Goal: Task Accomplishment & Management: Manage account settings

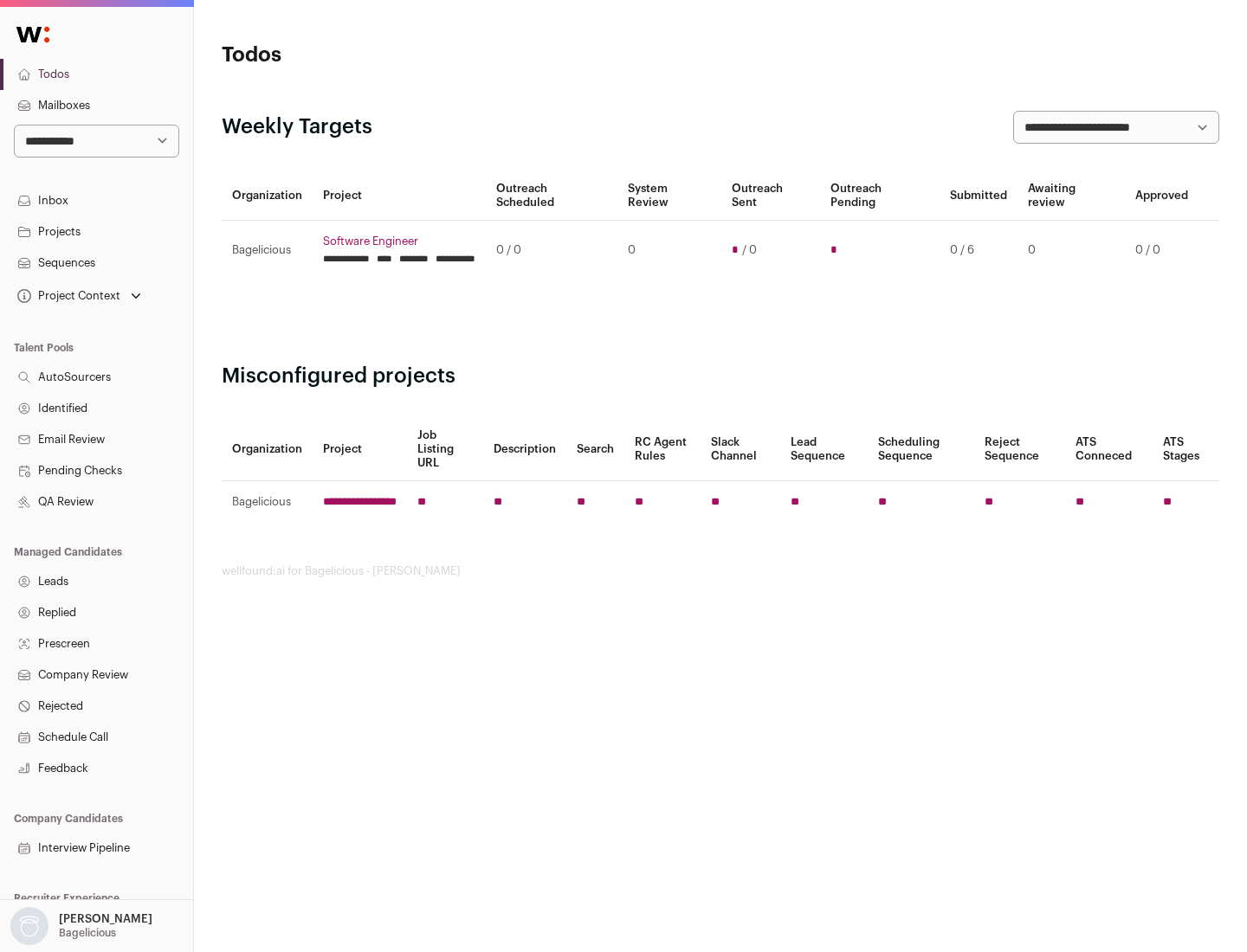
click at [96, 231] on link "Projects" at bounding box center [96, 232] width 193 height 31
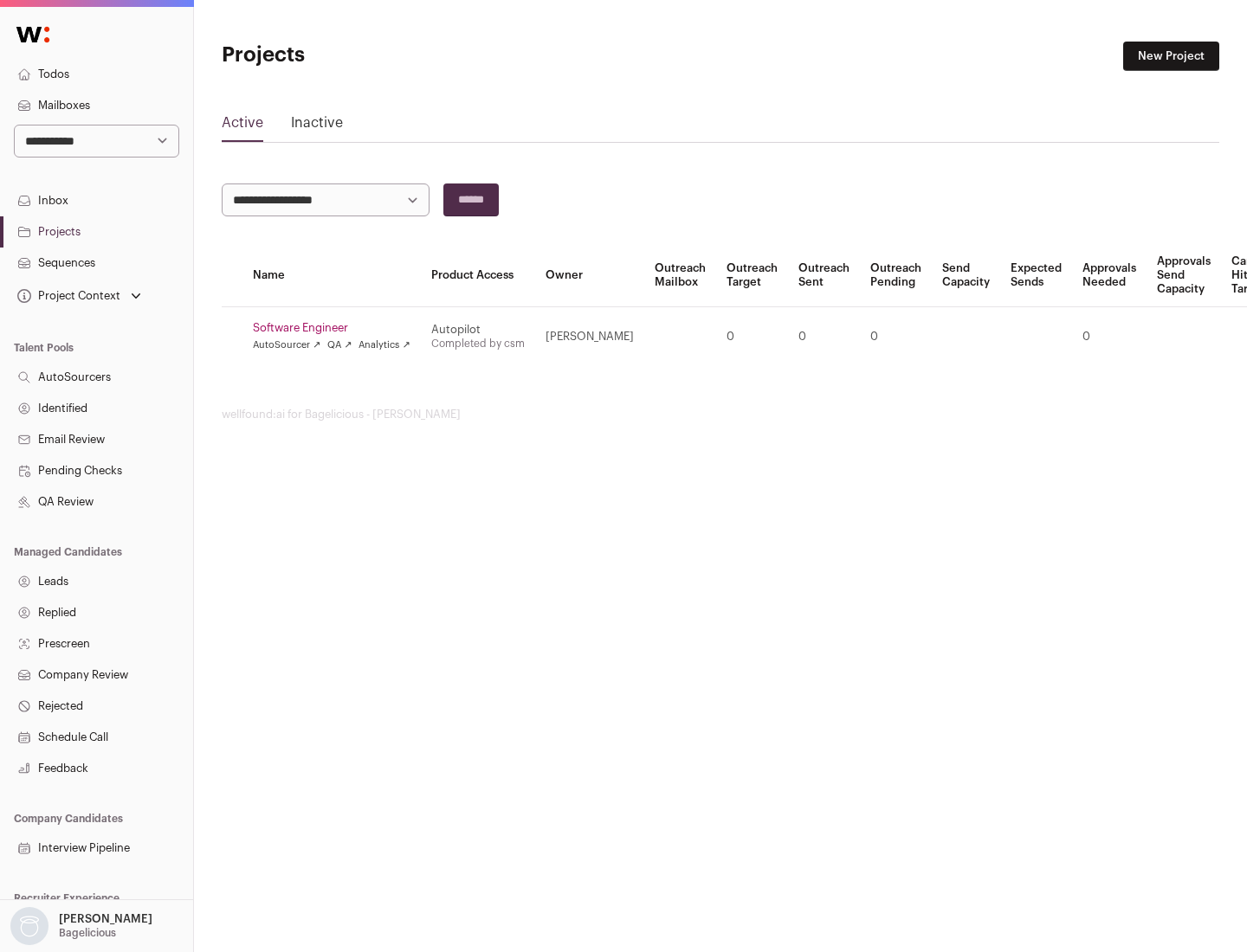
click at [337, 328] on link "Software Engineer" at bounding box center [331, 327] width 157 height 14
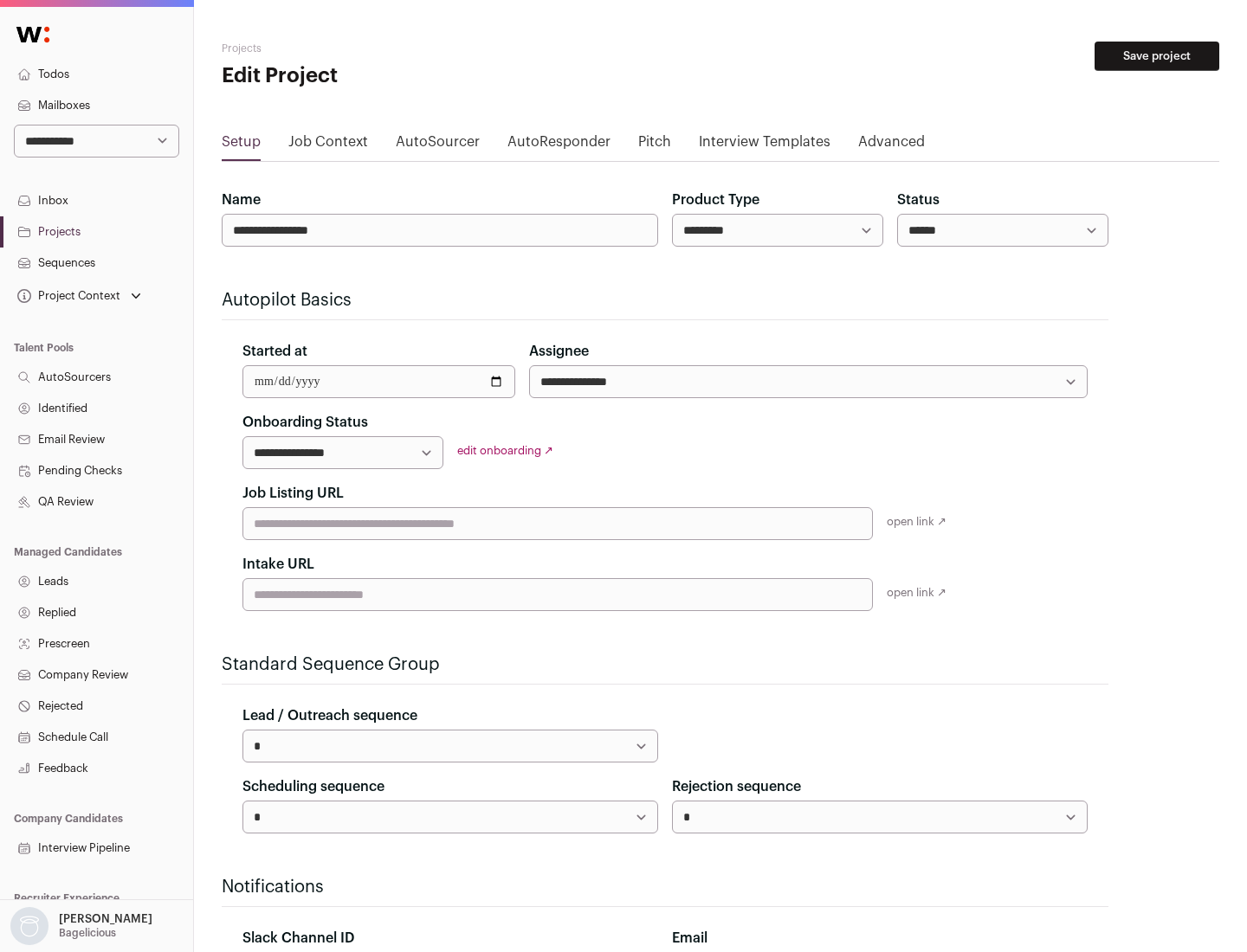
click at [1157, 56] on button "Save project" at bounding box center [1156, 56] width 125 height 29
